Goal: Task Accomplishment & Management: Manage account settings

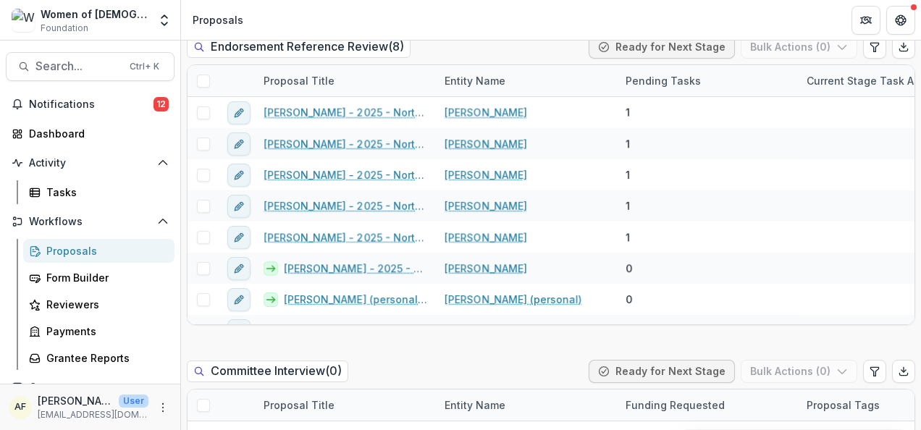
scroll to position [836, 0]
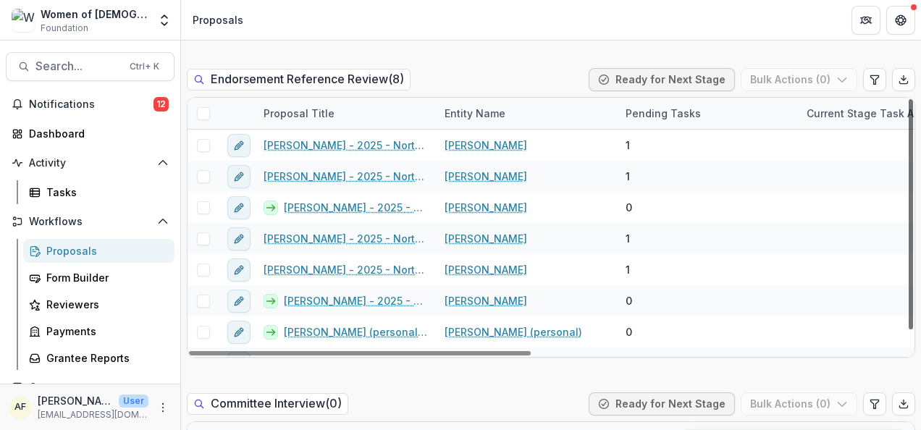
scroll to position [21, 0]
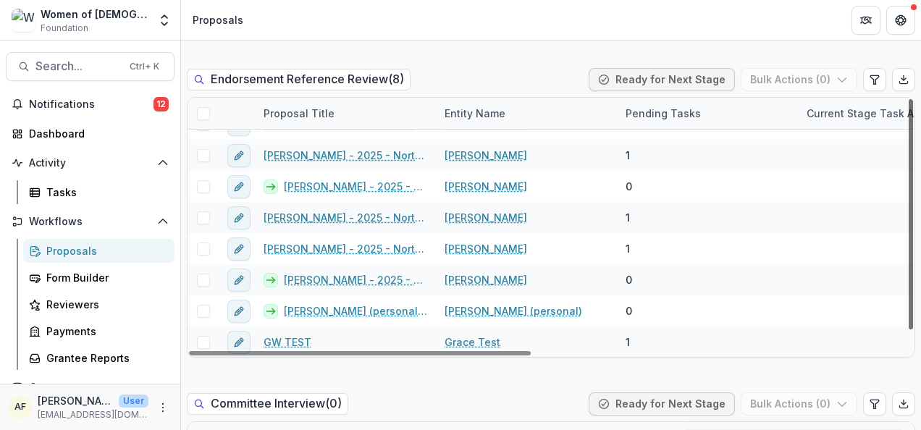
drag, startPoint x: 905, startPoint y: 209, endPoint x: 907, endPoint y: 239, distance: 30.5
click at [909, 239] on div at bounding box center [911, 214] width 4 height 230
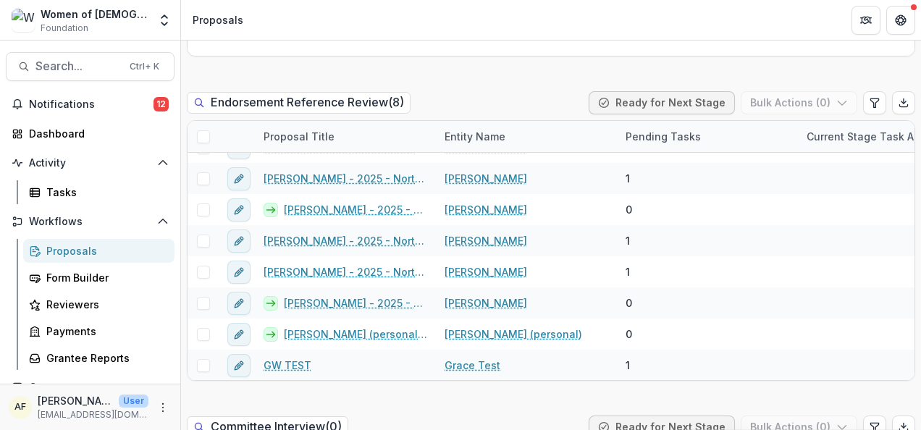
scroll to position [859, 0]
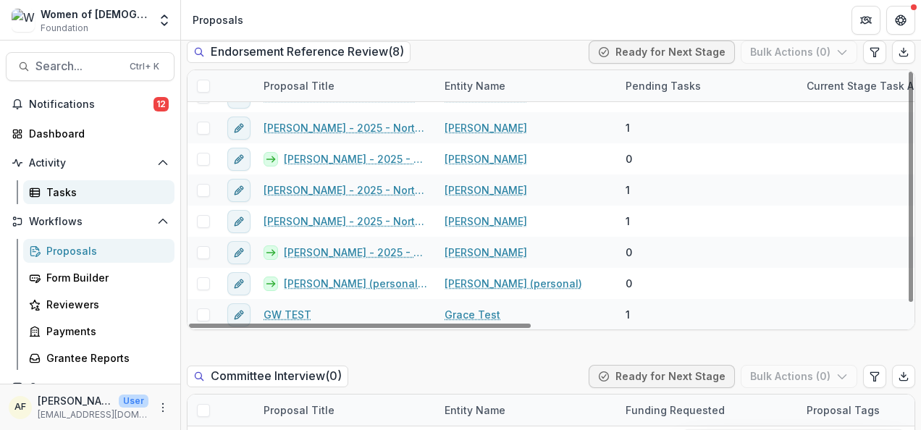
drag, startPoint x: 64, startPoint y: 193, endPoint x: 72, endPoint y: 193, distance: 8.0
click at [64, 193] on div "Tasks" at bounding box center [104, 192] width 117 height 15
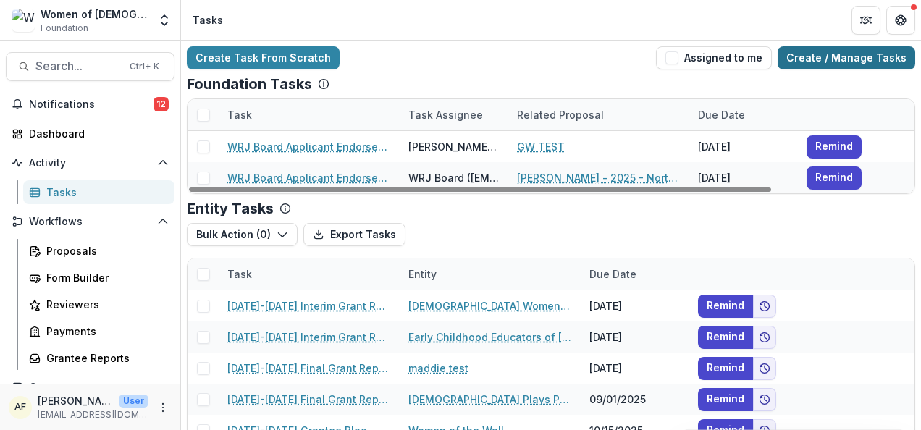
click at [867, 52] on link "Create / Manage Tasks" at bounding box center [847, 57] width 138 height 23
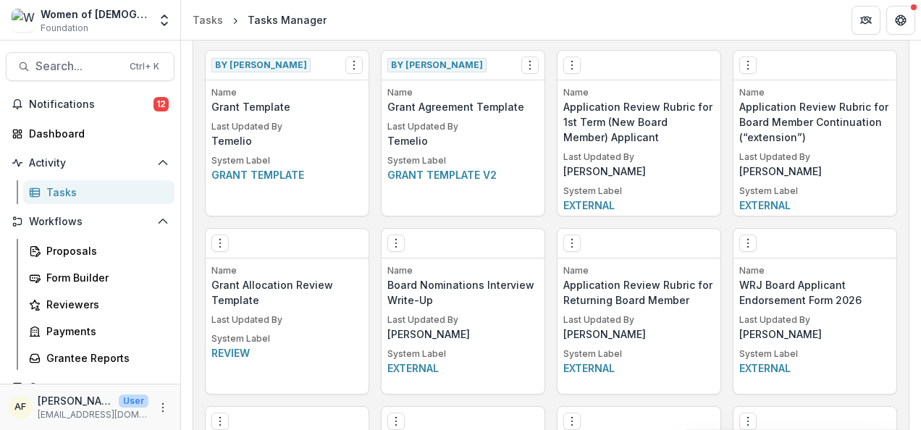
scroll to position [796, 0]
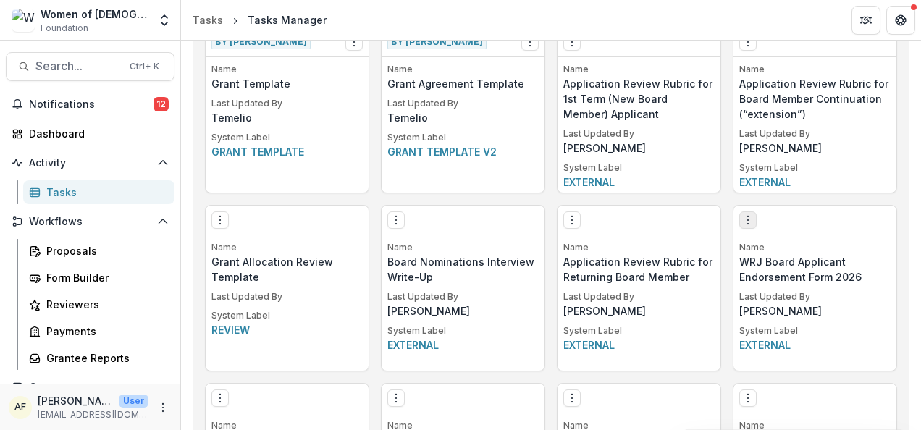
click at [748, 220] on circle "Options" at bounding box center [748, 220] width 1 height 1
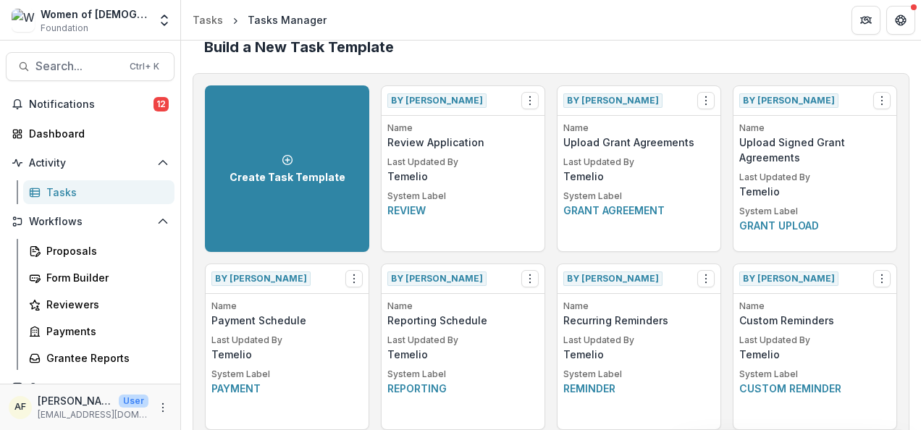
scroll to position [0, 0]
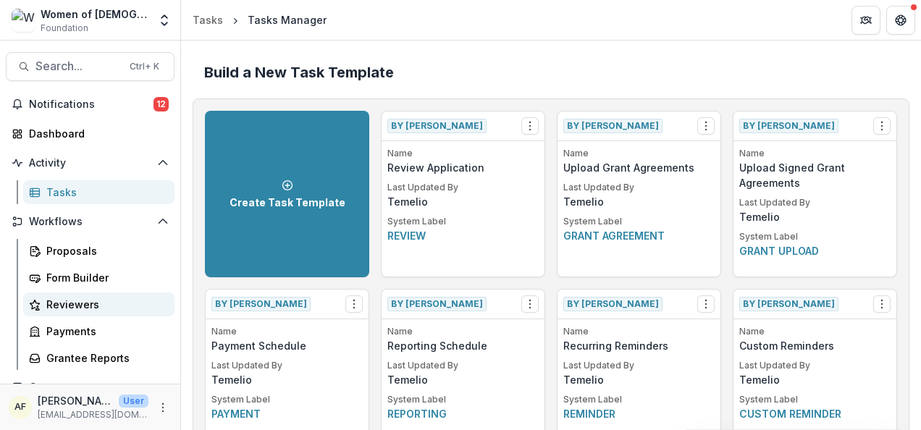
drag, startPoint x: 88, startPoint y: 300, endPoint x: 130, endPoint y: 298, distance: 42.1
click at [88, 300] on div "Reviewers" at bounding box center [104, 304] width 117 height 15
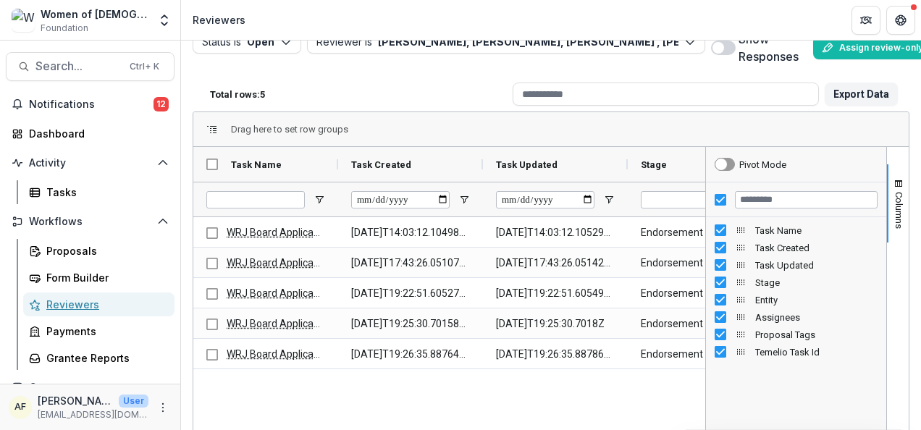
scroll to position [28, 0]
click at [906, 306] on div "Status is Open Open Completed Reviewer is Bernice Porrazzo, Judy Wexler, Deb Le…" at bounding box center [551, 236] width 740 height 390
click at [529, 401] on div "WRJ Board Applicant Endorsement Form 2026 2025-08-05T14:03:12.104989Z 2025-08-0…" at bounding box center [449, 414] width 512 height 396
click at [634, 125] on div "Drag here to set row groups" at bounding box center [550, 129] width 715 height 35
click at [893, 201] on span "Columns" at bounding box center [898, 209] width 11 height 37
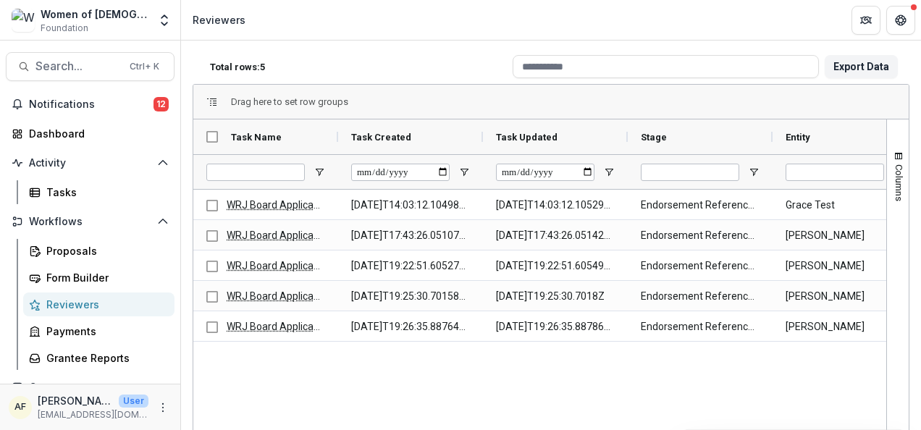
scroll to position [0, 0]
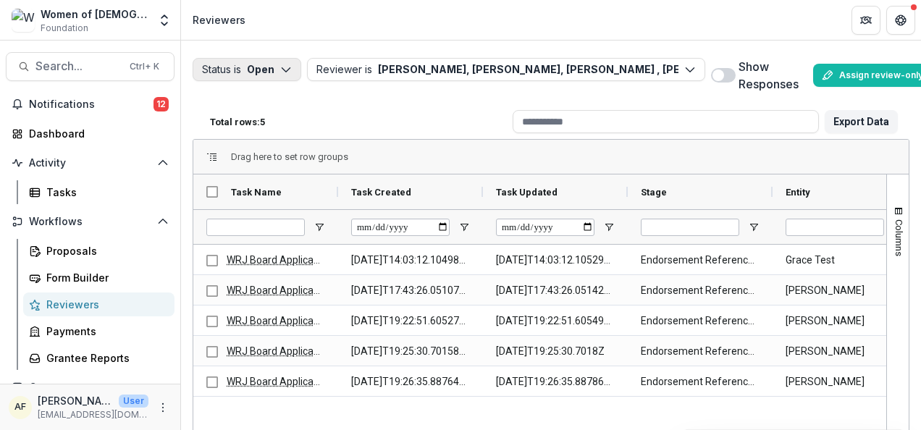
click at [280, 70] on icon "button" at bounding box center [286, 70] width 12 height 12
click at [214, 132] on span "button" at bounding box center [211, 126] width 13 height 13
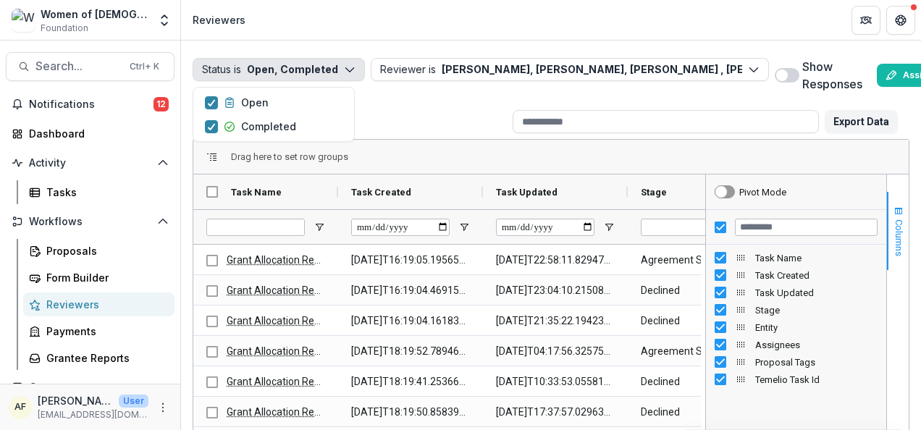
click at [902, 238] on button "Columns" at bounding box center [898, 231] width 22 height 78
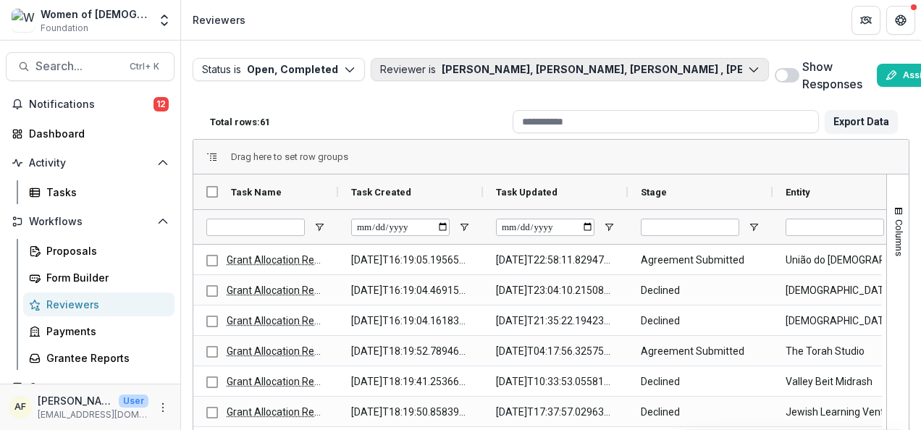
click at [489, 67] on button "Reviewer is Bernice Porrazzo, Judy Wexler, Deb Lelchuk , Carol LeBovidge, Andre…" at bounding box center [570, 69] width 398 height 23
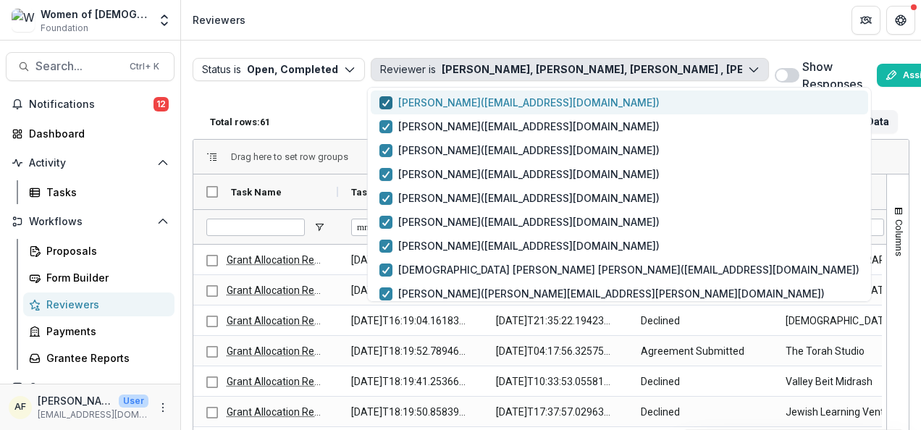
click at [384, 104] on polyline "button" at bounding box center [385, 103] width 7 height 6
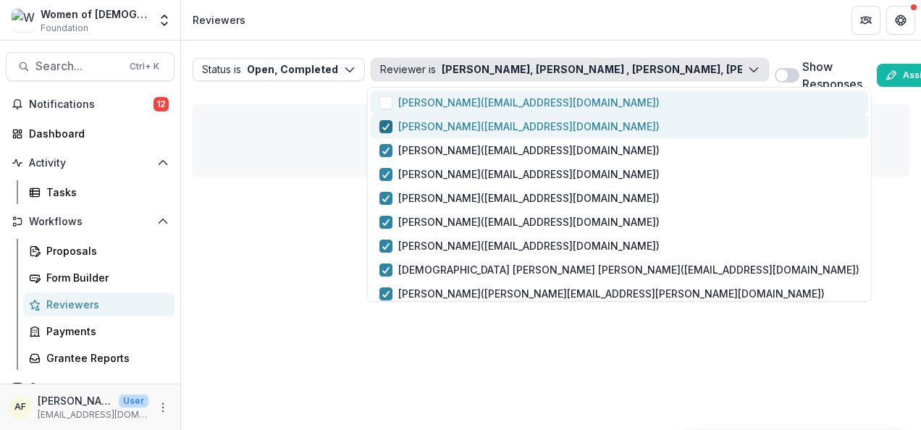
click at [384, 129] on polyline "button" at bounding box center [385, 127] width 7 height 6
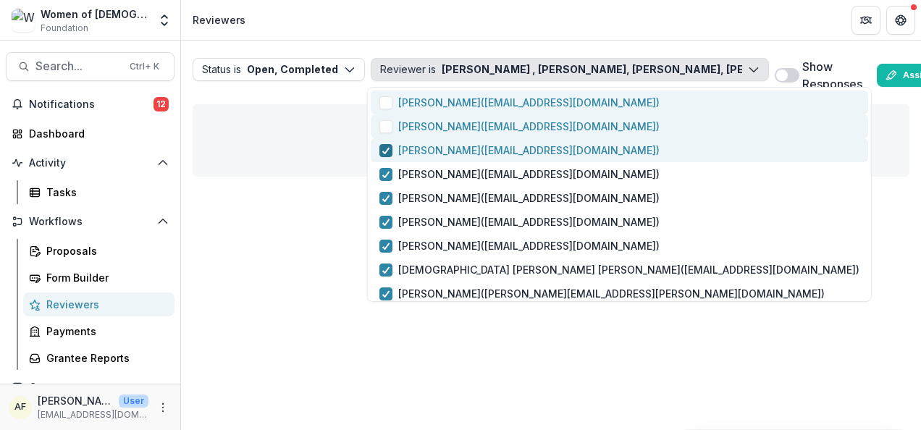
click at [385, 149] on icon "button" at bounding box center [386, 150] width 9 height 7
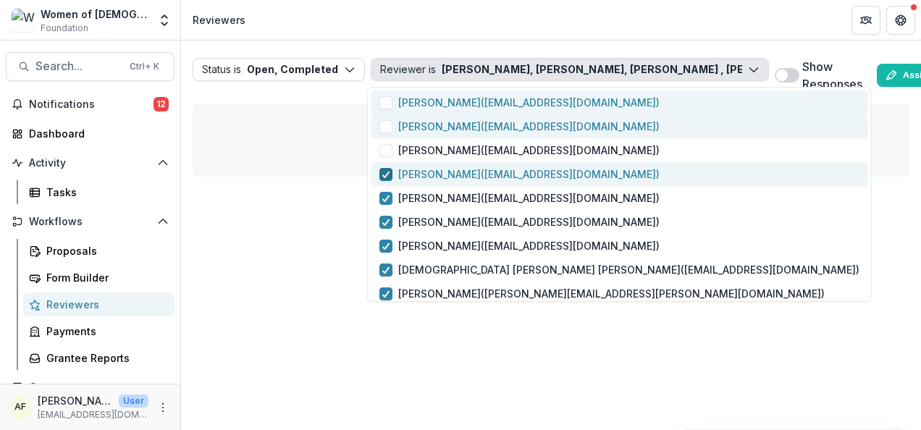
click at [385, 176] on polyline "button" at bounding box center [385, 175] width 7 height 6
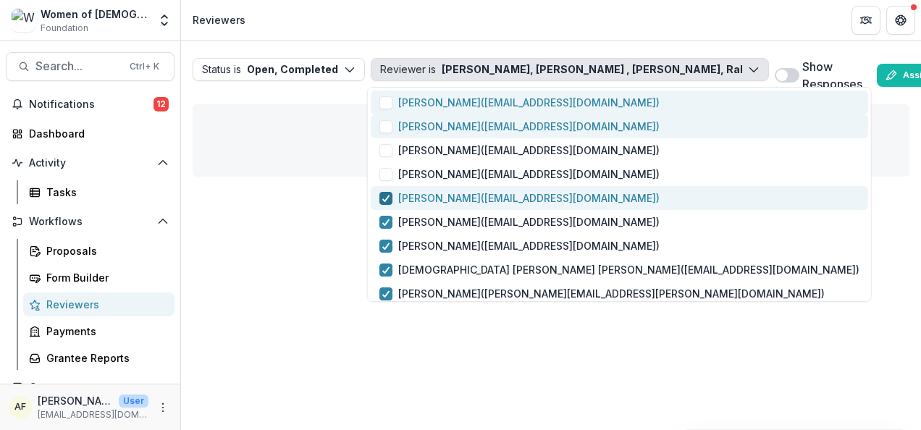
click at [385, 203] on div "button" at bounding box center [386, 199] width 9 height 12
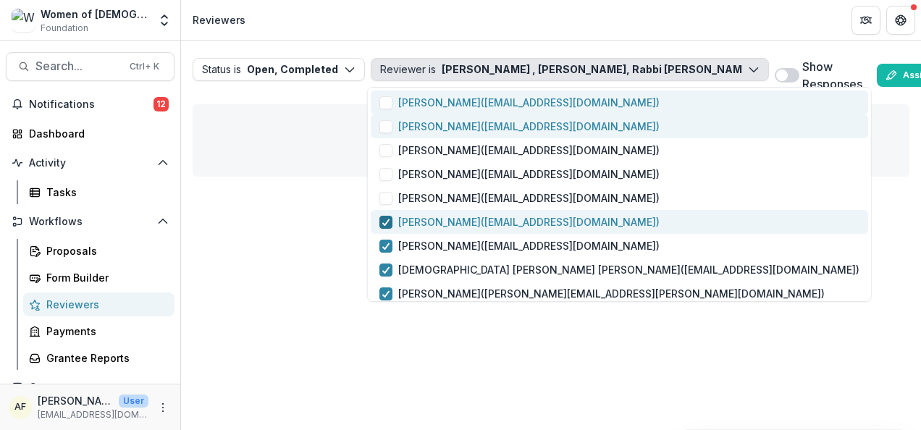
click at [385, 223] on polyline "button" at bounding box center [385, 222] width 7 height 6
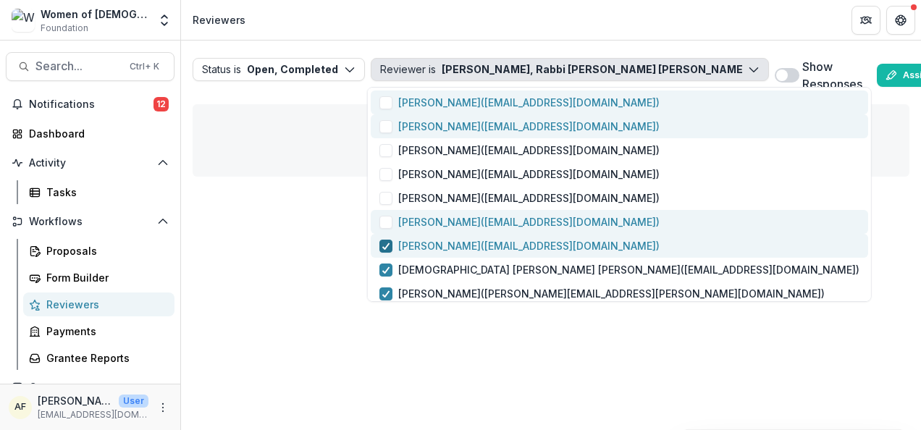
click at [385, 246] on polyline "button" at bounding box center [385, 246] width 7 height 6
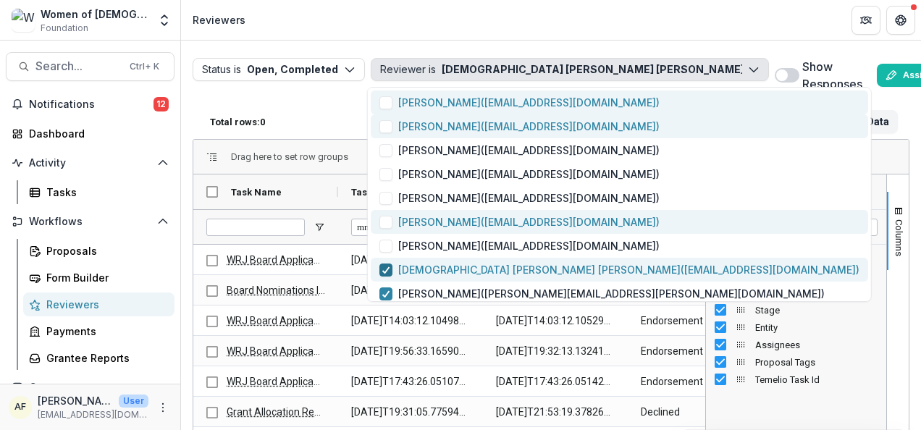
click at [390, 266] on span "button" at bounding box center [385, 270] width 13 height 13
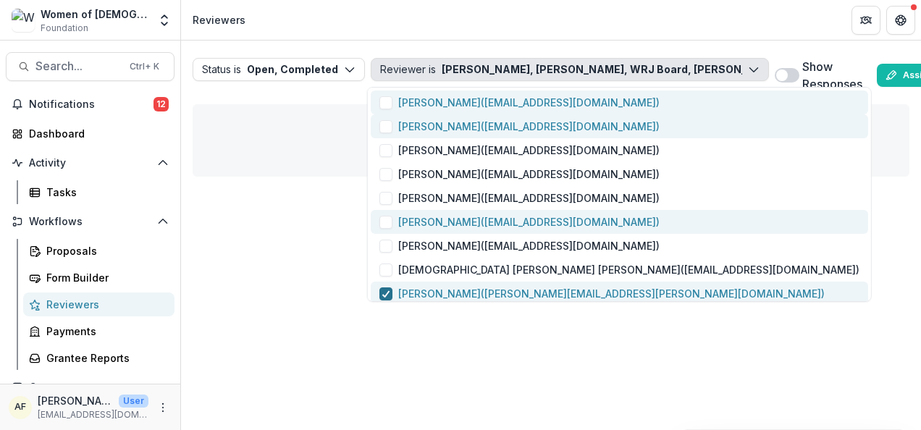
click at [390, 293] on icon "button" at bounding box center [386, 293] width 9 height 7
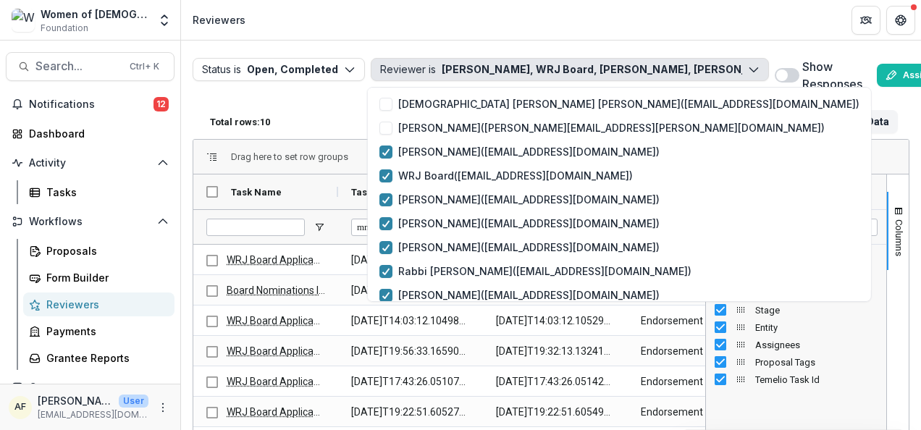
scroll to position [174, 0]
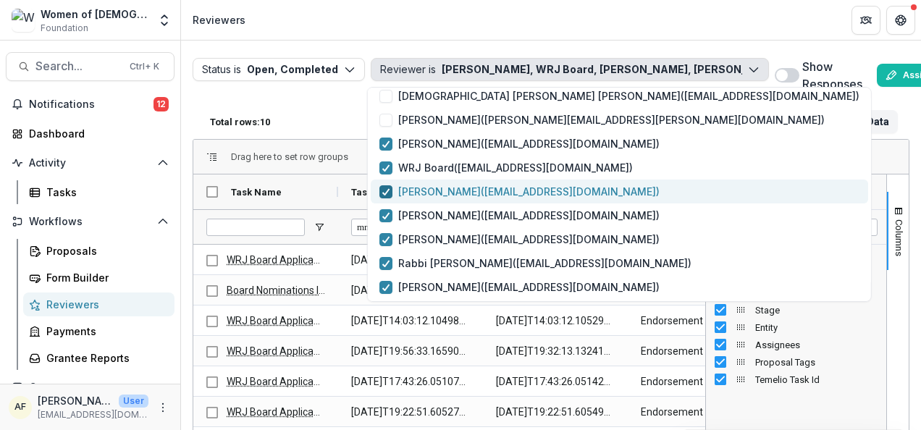
click at [382, 191] on icon "button" at bounding box center [386, 191] width 9 height 7
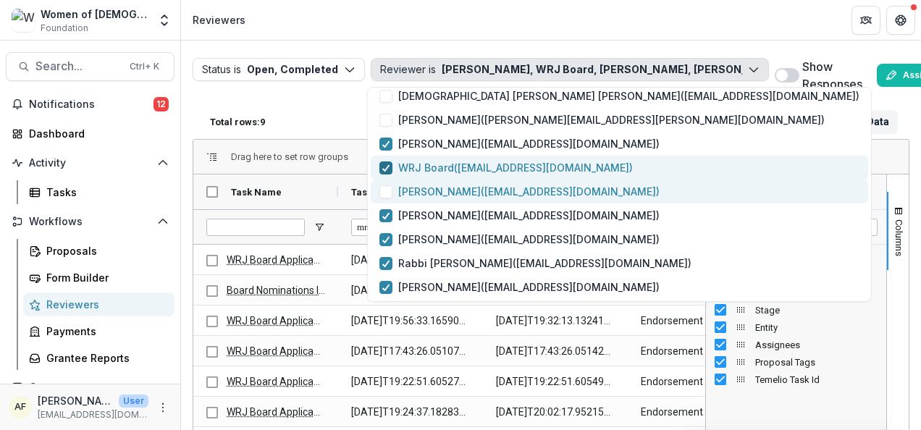
click at [387, 171] on icon "button" at bounding box center [386, 167] width 9 height 7
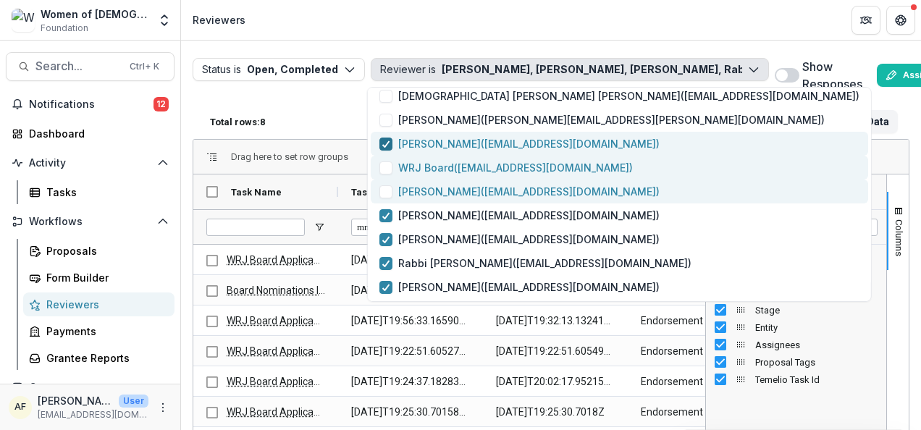
click at [385, 146] on polyline "button" at bounding box center [385, 144] width 7 height 6
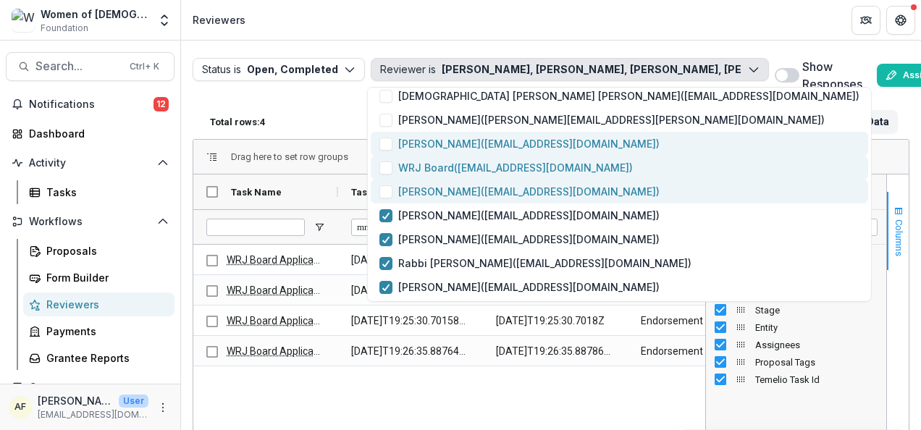
click at [893, 214] on span "button" at bounding box center [899, 212] width 12 height 12
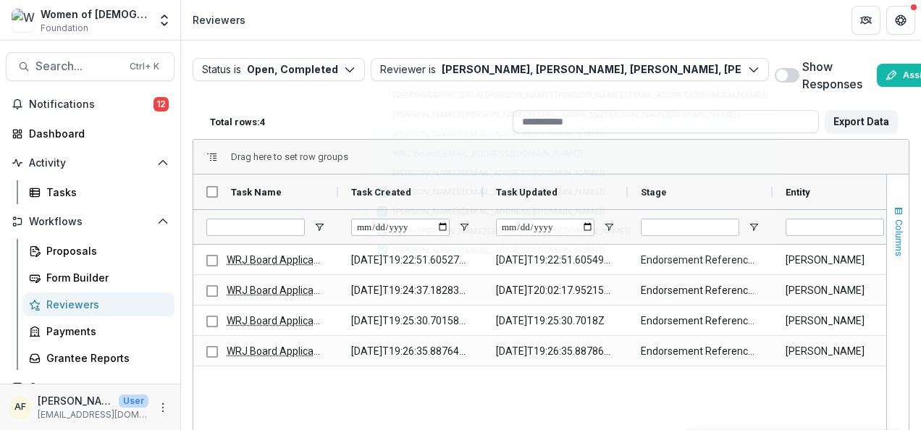
scroll to position [0, 0]
click at [901, 226] on button "Columns" at bounding box center [898, 231] width 22 height 78
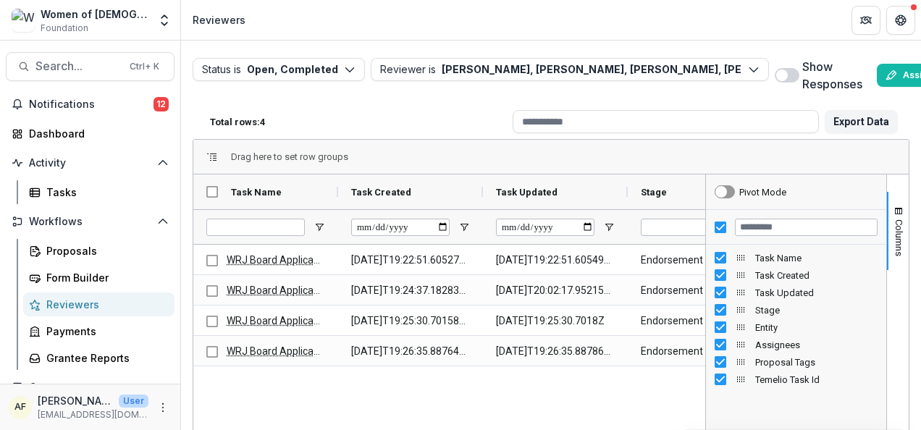
click at [896, 219] on button "Columns" at bounding box center [898, 231] width 22 height 78
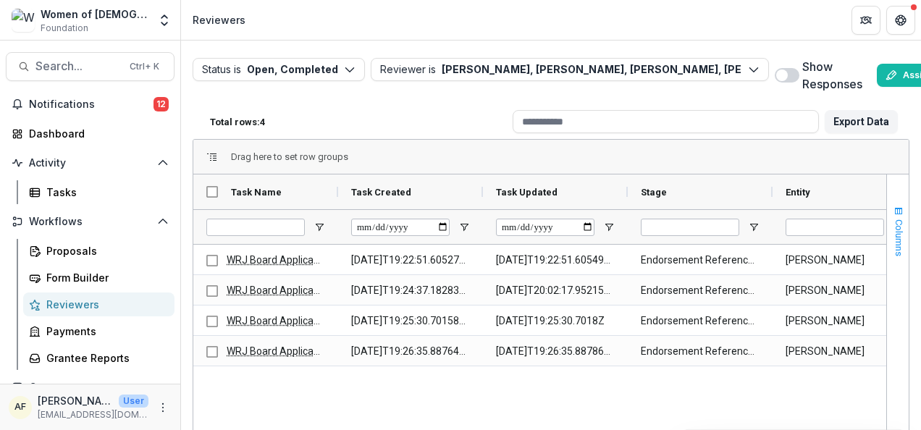
click at [896, 219] on button "Columns" at bounding box center [898, 231] width 22 height 78
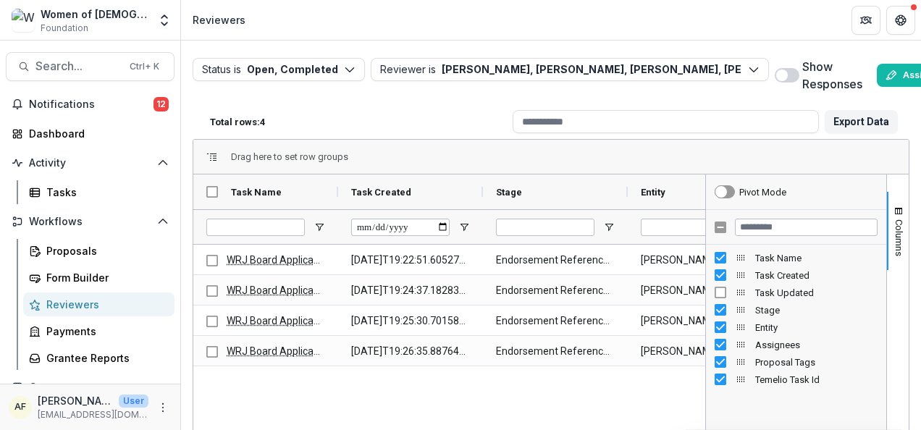
click at [899, 227] on span "Columns" at bounding box center [898, 237] width 11 height 37
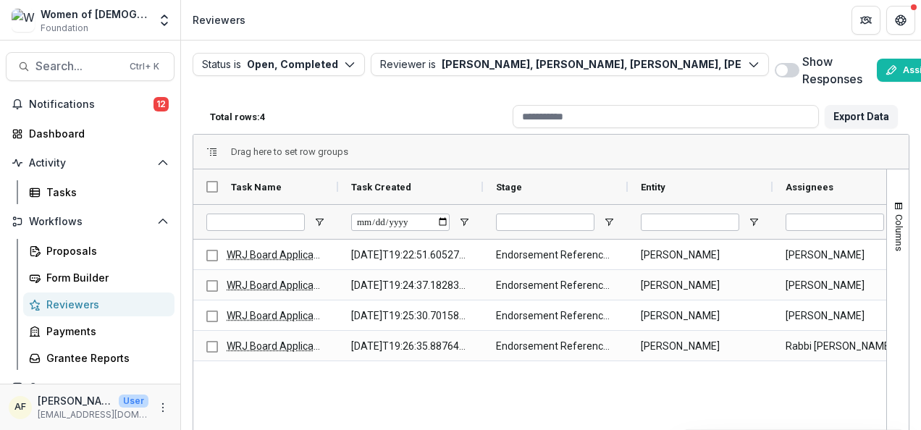
scroll to position [4, 0]
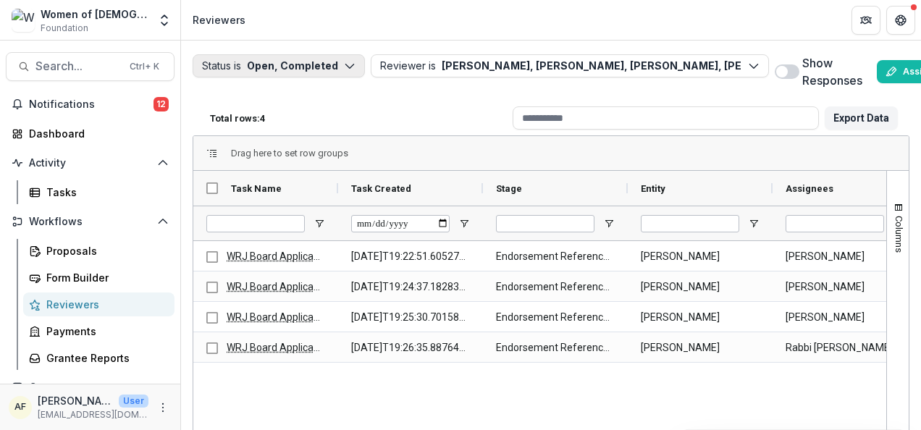
click at [277, 62] on button "Status is Open, Completed" at bounding box center [279, 65] width 172 height 23
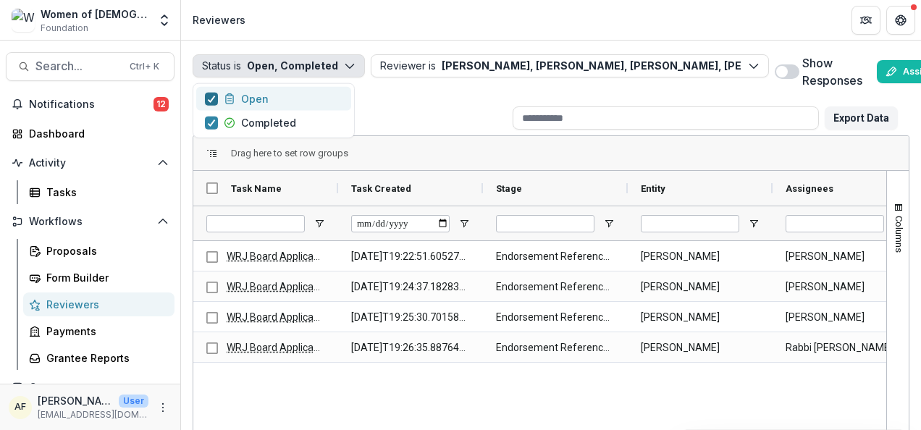
click at [216, 100] on span "button" at bounding box center [211, 98] width 13 height 13
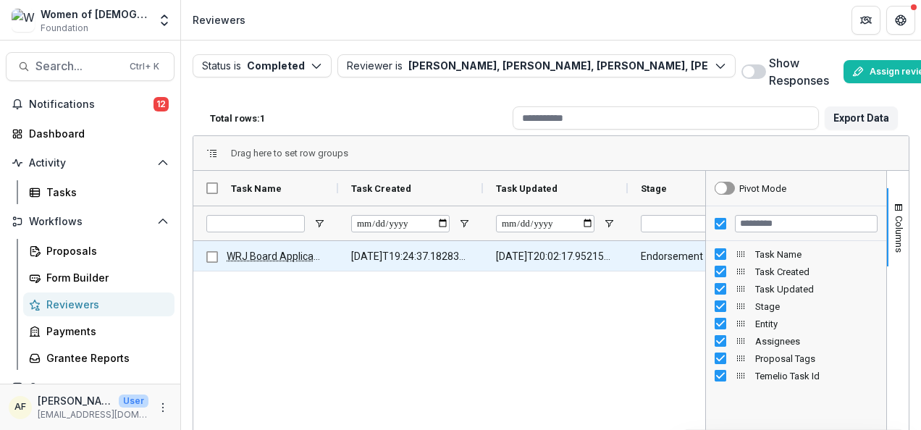
click at [286, 253] on link "WRJ Board Applicant Endorsement Form 2026" at bounding box center [333, 257] width 212 height 12
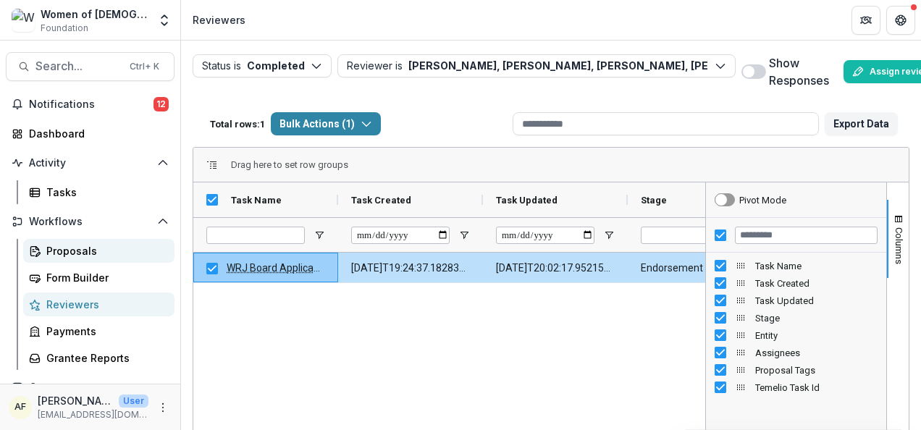
click at [104, 240] on link "Proposals" at bounding box center [98, 251] width 151 height 24
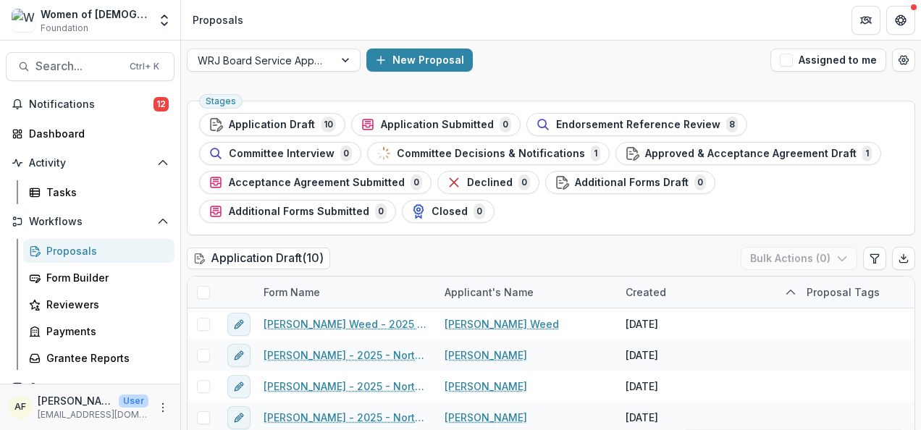
click at [915, 70] on div "WRJ Board Service Applications 2026 New Proposal Assigned to me" at bounding box center [551, 60] width 740 height 46
drag, startPoint x: 915, startPoint y: 74, endPoint x: 916, endPoint y: 83, distance: 8.7
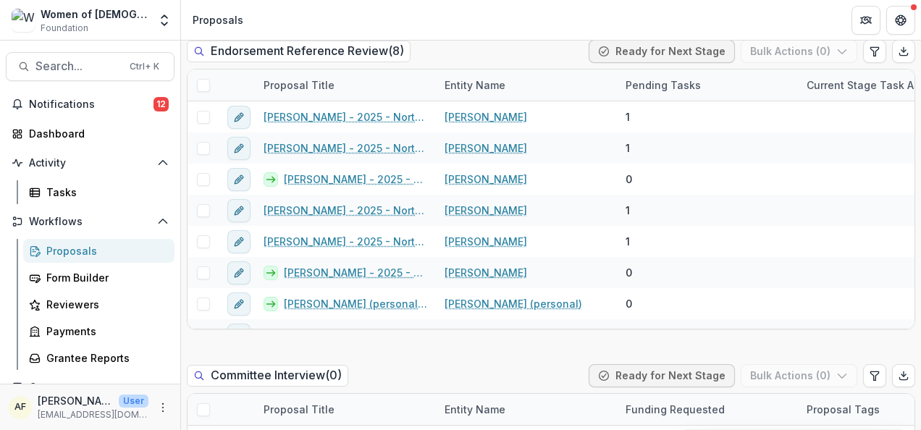
scroll to position [873, 0]
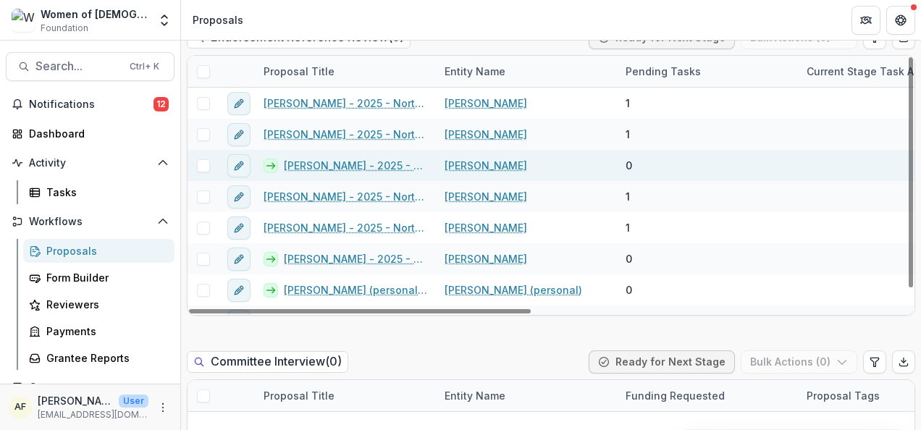
click at [269, 166] on line at bounding box center [270, 166] width 8 height 0
click at [206, 165] on span at bounding box center [203, 165] width 13 height 13
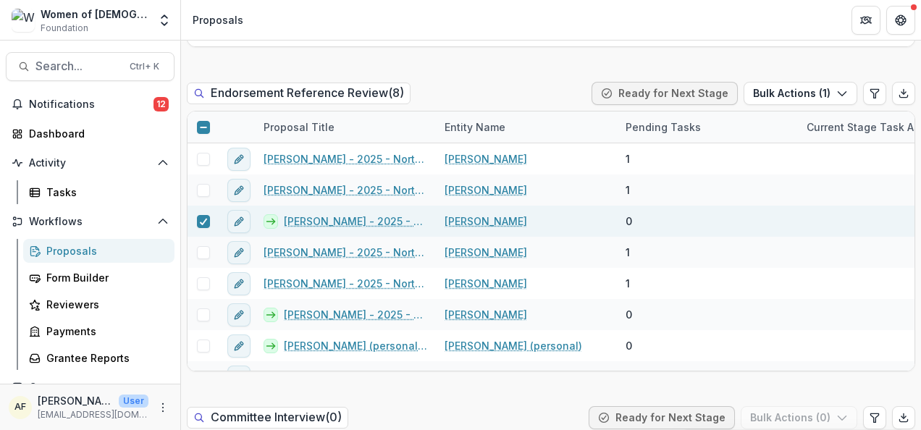
scroll to position [827, 0]
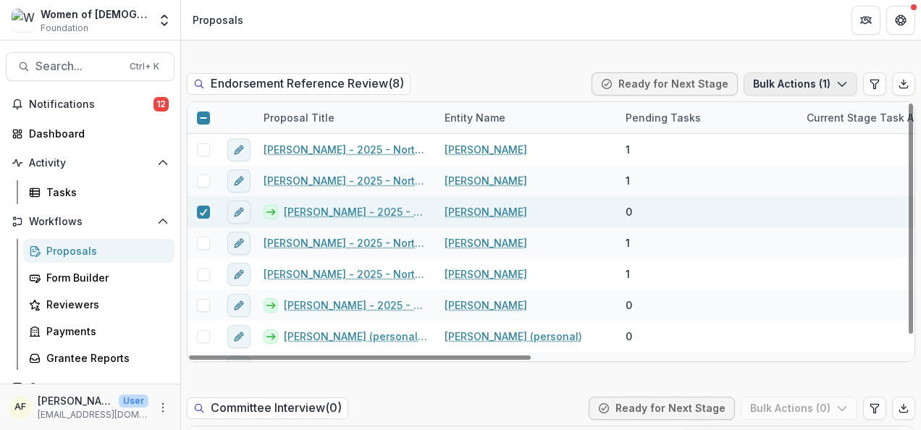
click at [811, 91] on button "Bulk Actions ( 1 )" at bounding box center [801, 83] width 114 height 23
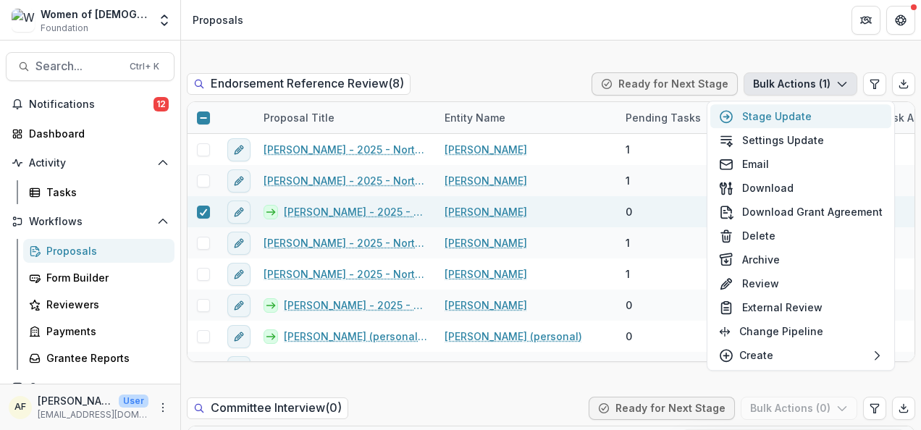
click at [801, 113] on button "Stage Update" at bounding box center [800, 116] width 181 height 24
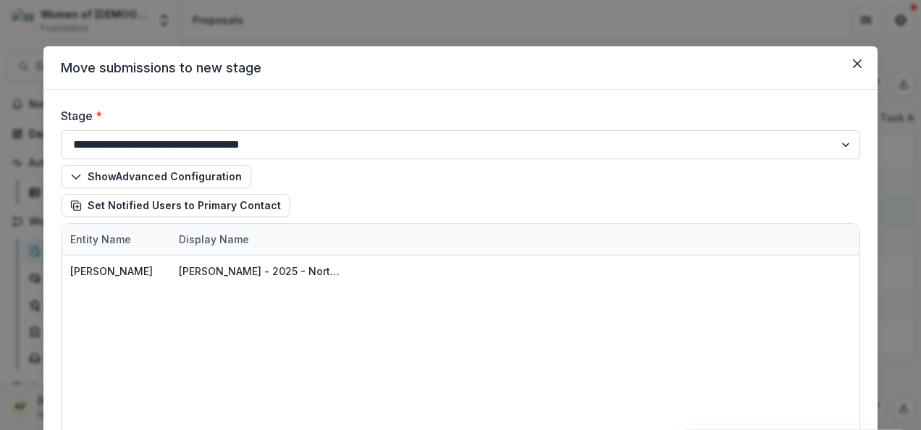
click at [224, 149] on select "**********" at bounding box center [460, 144] width 799 height 29
select select "**********"
click at [61, 130] on select "**********" at bounding box center [460, 144] width 799 height 29
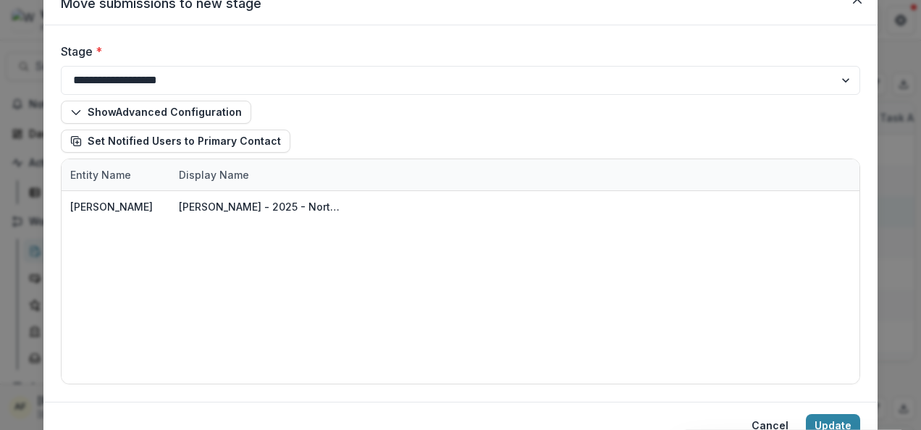
scroll to position [77, 0]
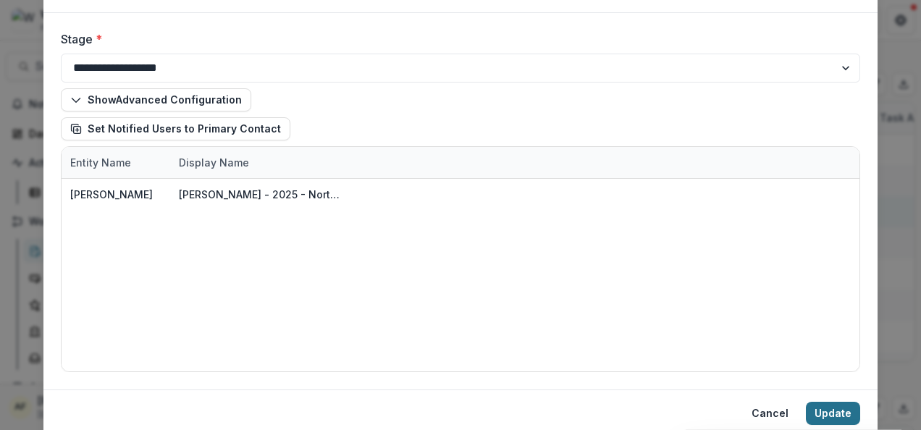
click at [835, 415] on button "Update" at bounding box center [833, 413] width 54 height 23
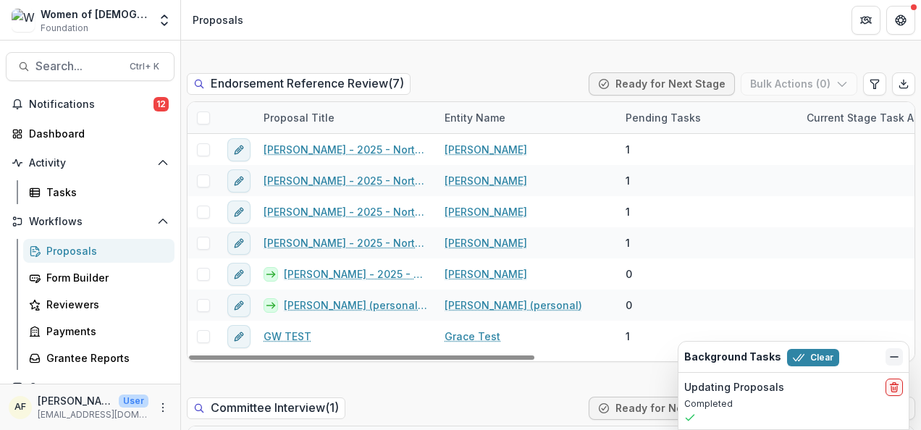
click at [888, 358] on button "Dismiss" at bounding box center [893, 356] width 17 height 17
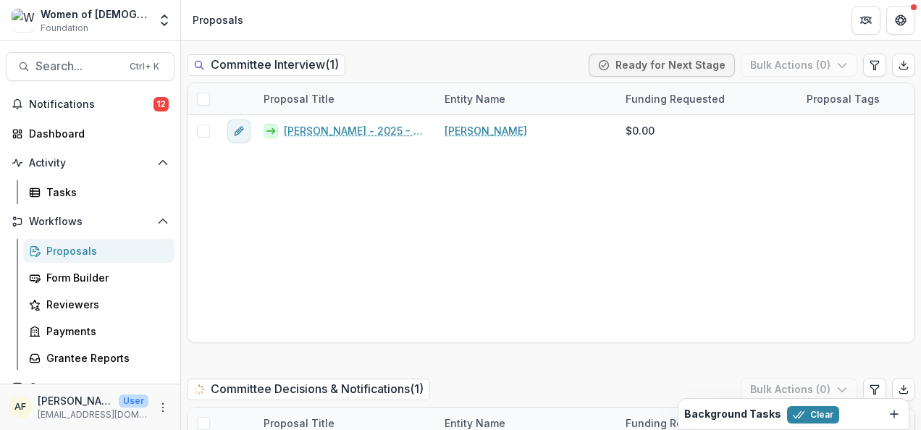
scroll to position [1133, 0]
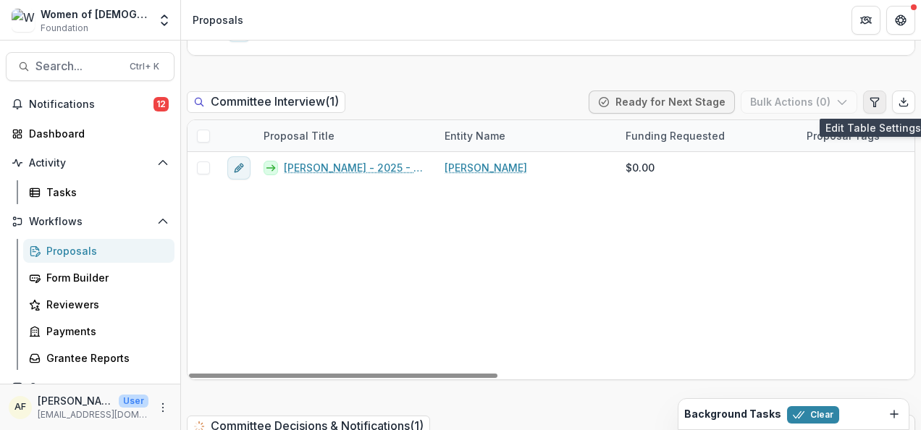
click at [875, 104] on icon "Edit table settings" at bounding box center [875, 102] width 12 height 12
select select "******"
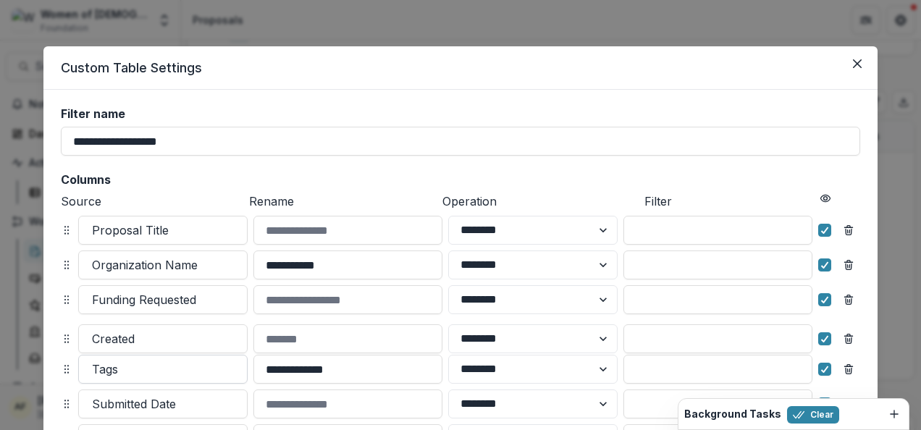
drag, startPoint x: 68, startPoint y: 368, endPoint x: 75, endPoint y: 366, distance: 7.4
click at [67, 337] on icon at bounding box center [67, 339] width 12 height 12
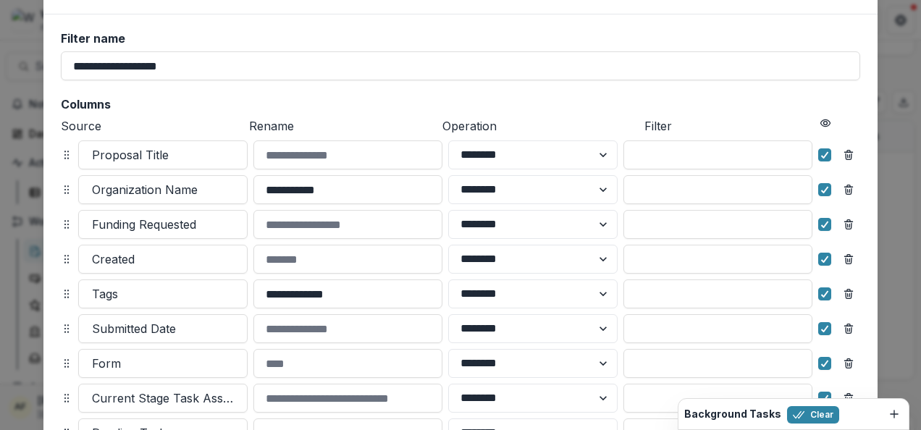
scroll to position [84, 0]
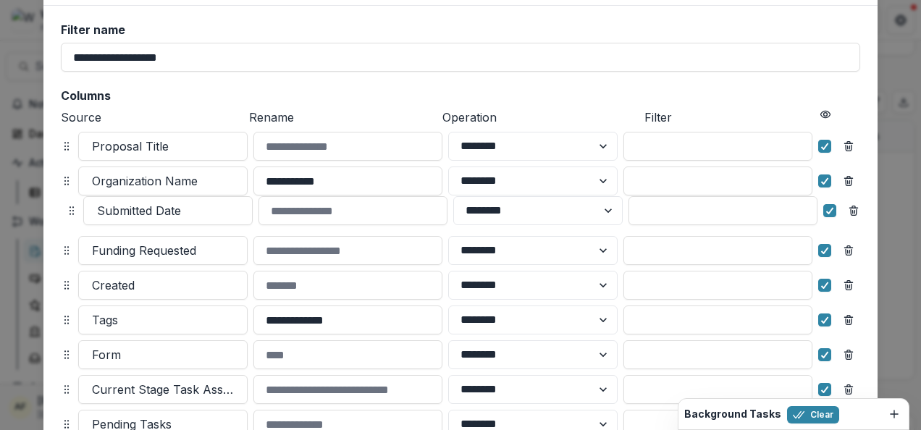
drag, startPoint x: 61, startPoint y: 318, endPoint x: 66, endPoint y: 209, distance: 109.4
click at [66, 209] on icon at bounding box center [72, 211] width 12 height 12
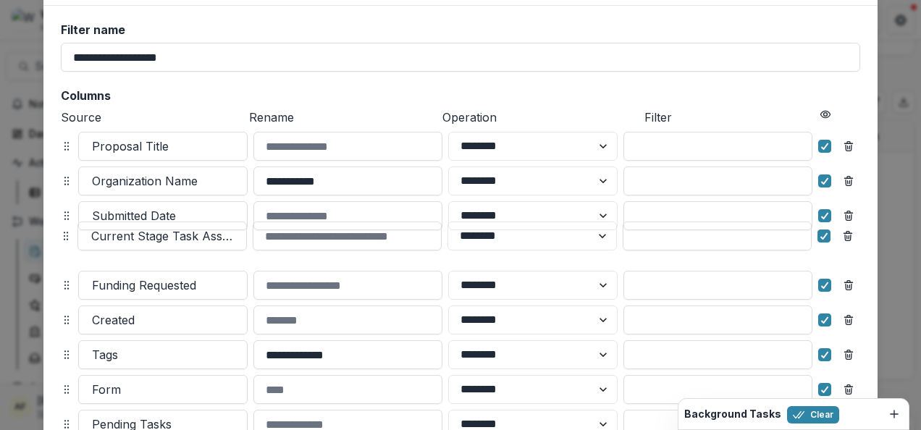
drag, startPoint x: 62, startPoint y: 393, endPoint x: 61, endPoint y: 240, distance: 153.5
click at [61, 240] on icon at bounding box center [66, 236] width 12 height 12
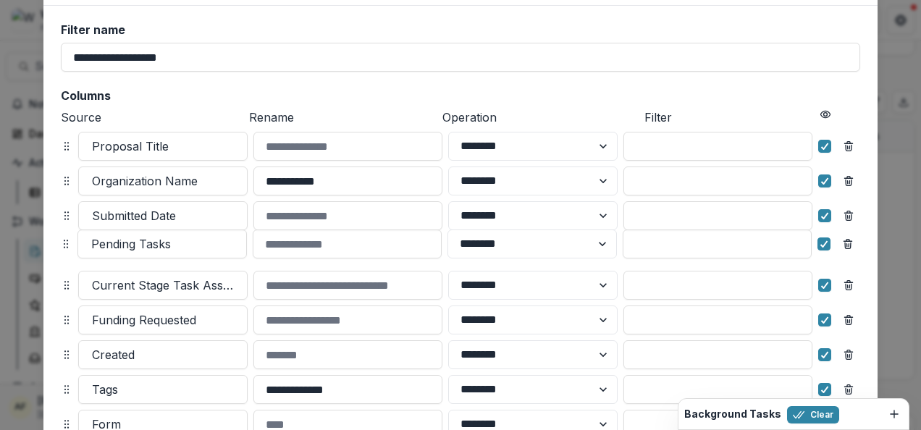
drag, startPoint x: 65, startPoint y: 409, endPoint x: 64, endPoint y: 242, distance: 167.3
click at [64, 242] on icon at bounding box center [66, 244] width 12 height 12
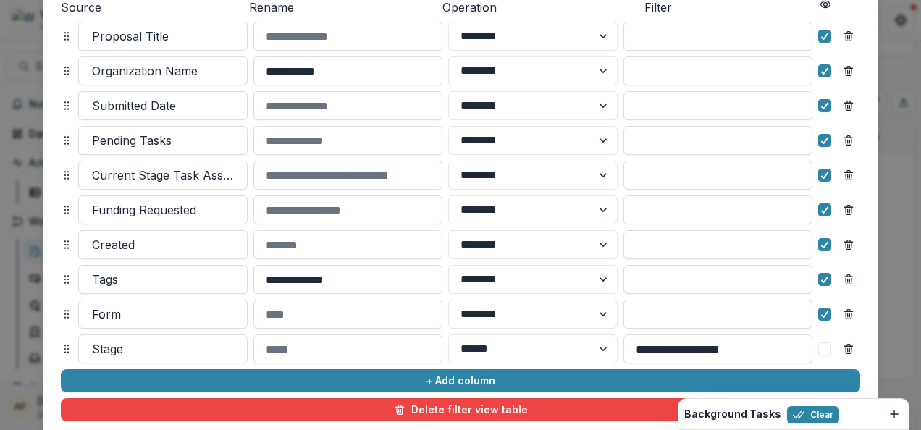
scroll to position [295, 0]
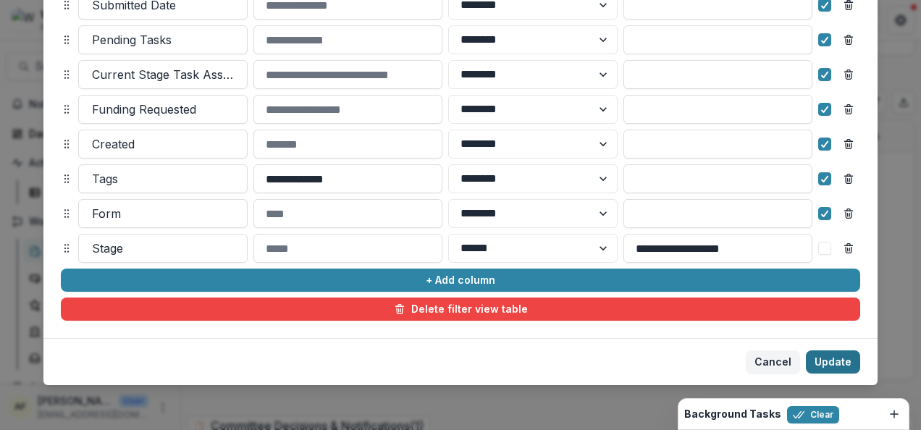
click at [851, 362] on button "Update" at bounding box center [833, 361] width 54 height 23
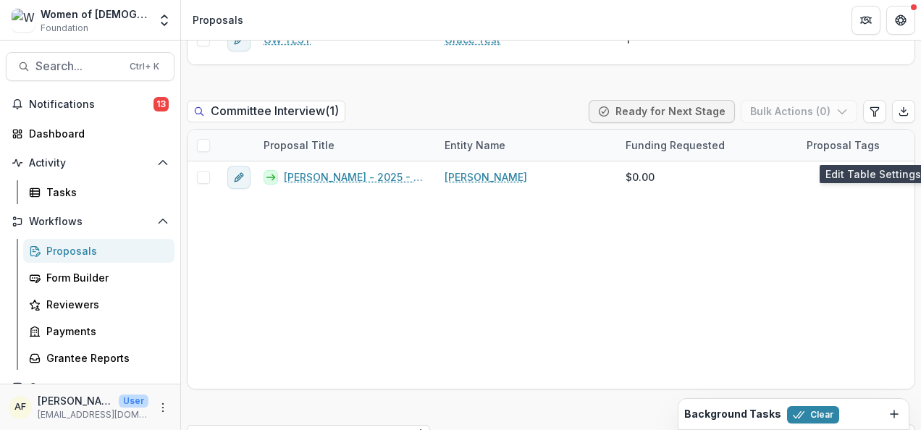
scroll to position [1087, 0]
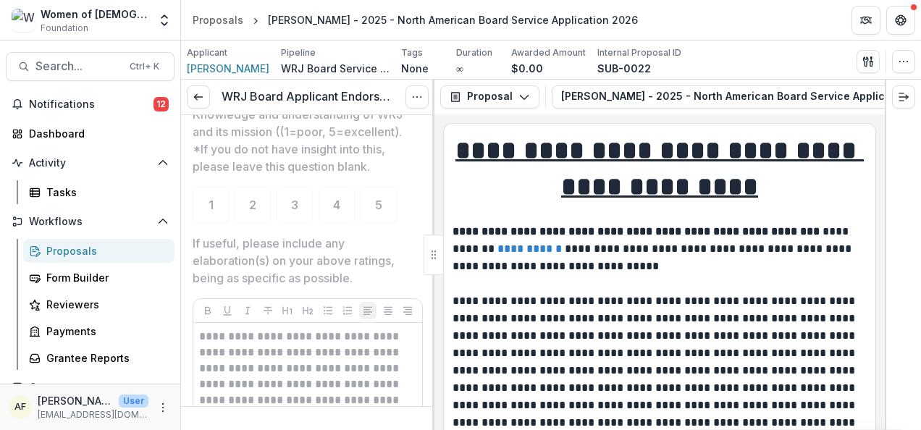
scroll to position [1432, 0]
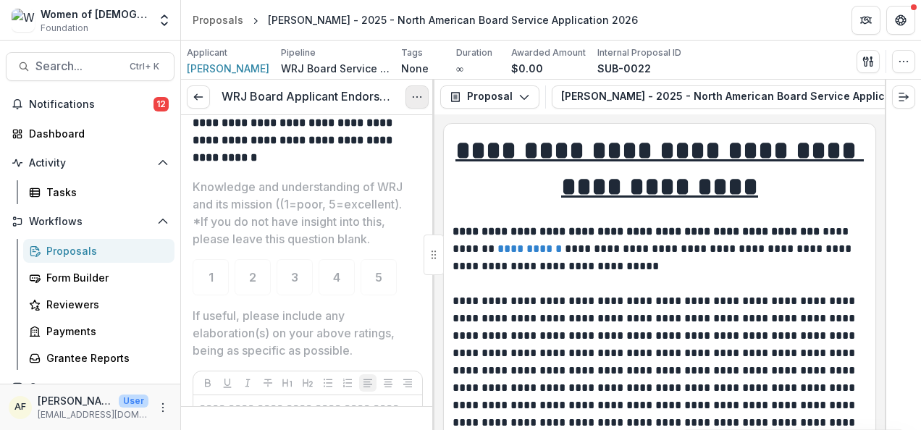
click at [411, 96] on icon "Options" at bounding box center [417, 97] width 12 height 12
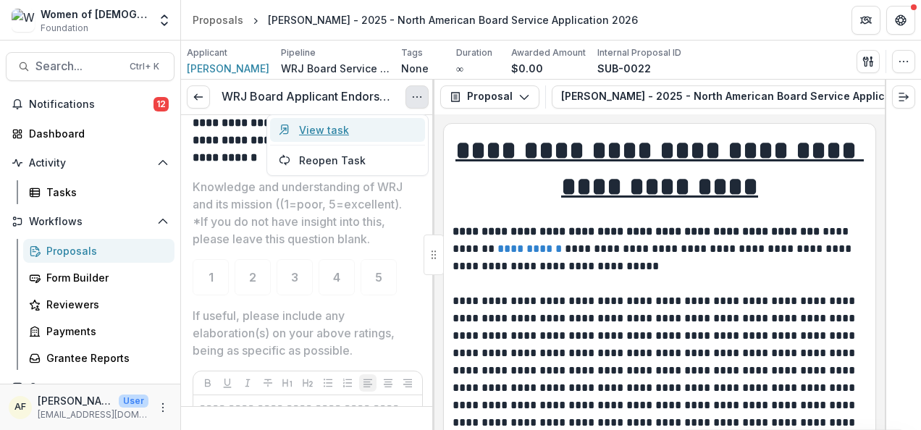
click at [390, 123] on link "View task" at bounding box center [347, 130] width 155 height 24
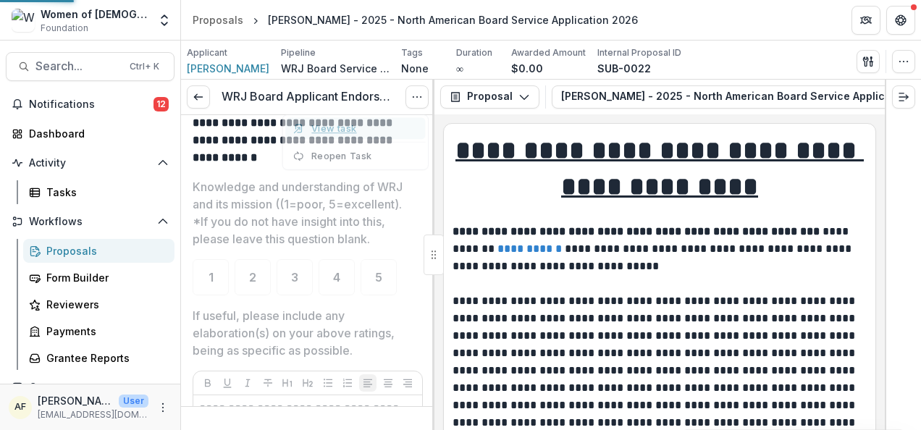
select select "********"
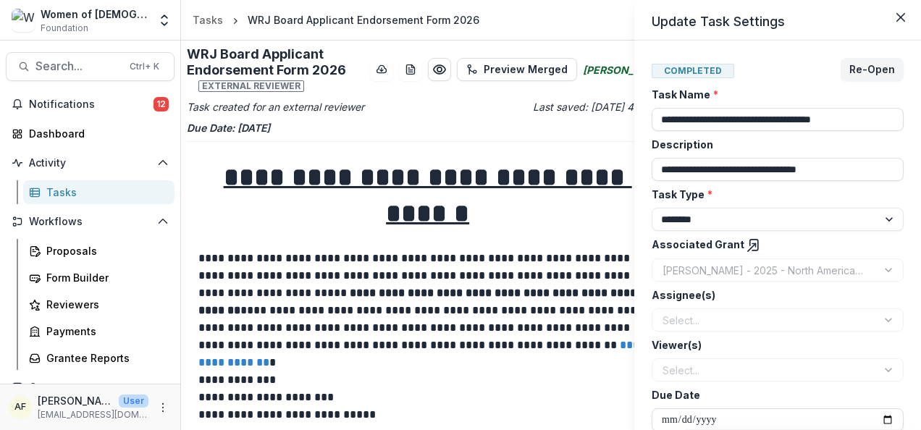
click at [586, 223] on div "**********" at bounding box center [460, 215] width 921 height 430
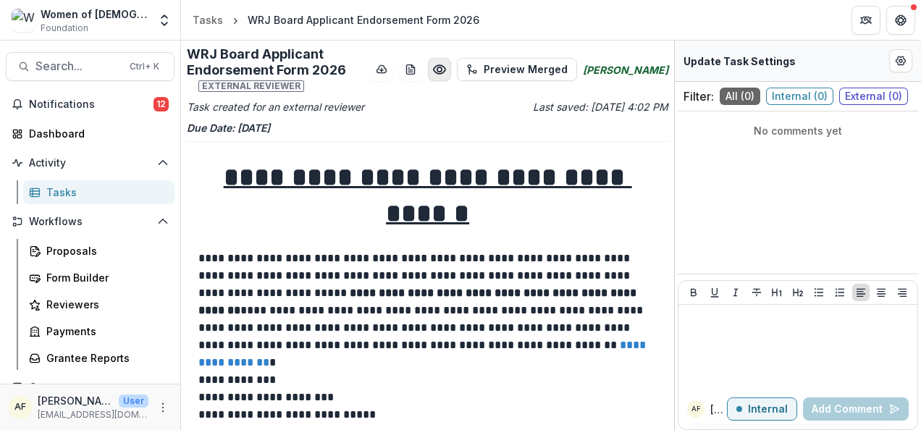
click at [447, 72] on icon "Preview bbef8944-dd6c-4058-bfeb-d33cd5ed154c.pdf" at bounding box center [439, 69] width 14 height 14
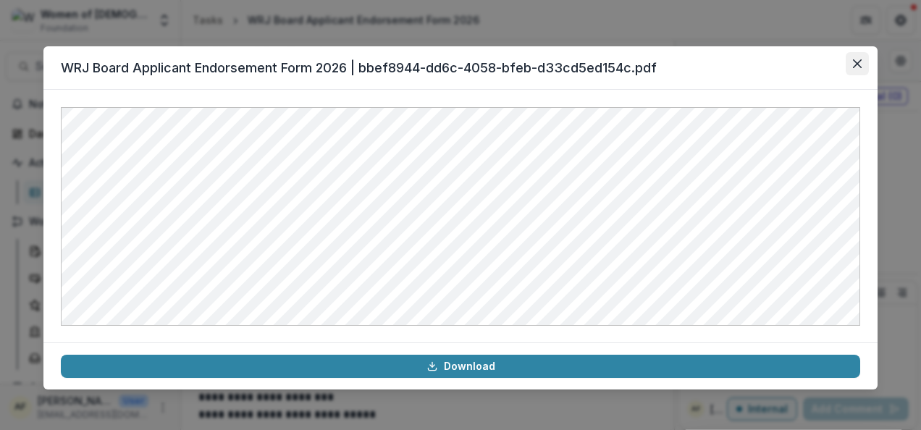
click at [865, 71] on button "Close" at bounding box center [857, 63] width 23 height 23
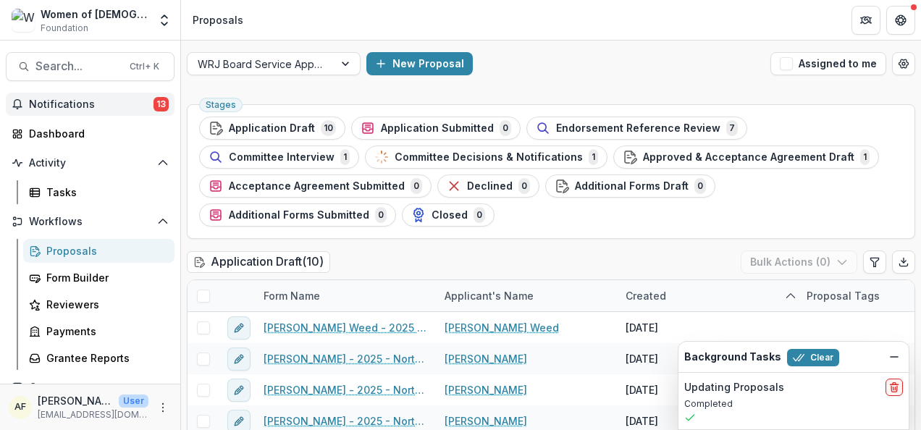
click at [57, 98] on span "Notifications" at bounding box center [91, 104] width 125 height 12
click at [527, 65] on div "New Proposal" at bounding box center [565, 63] width 398 height 23
